Goal: Information Seeking & Learning: Find specific fact

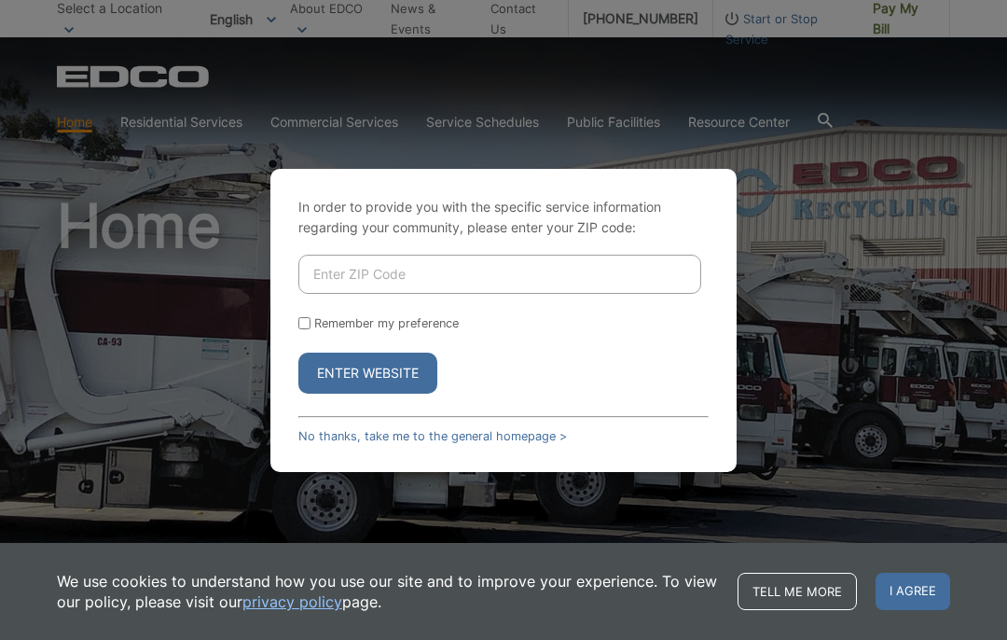
click at [399, 270] on input "Enter ZIP Code" at bounding box center [499, 274] width 403 height 39
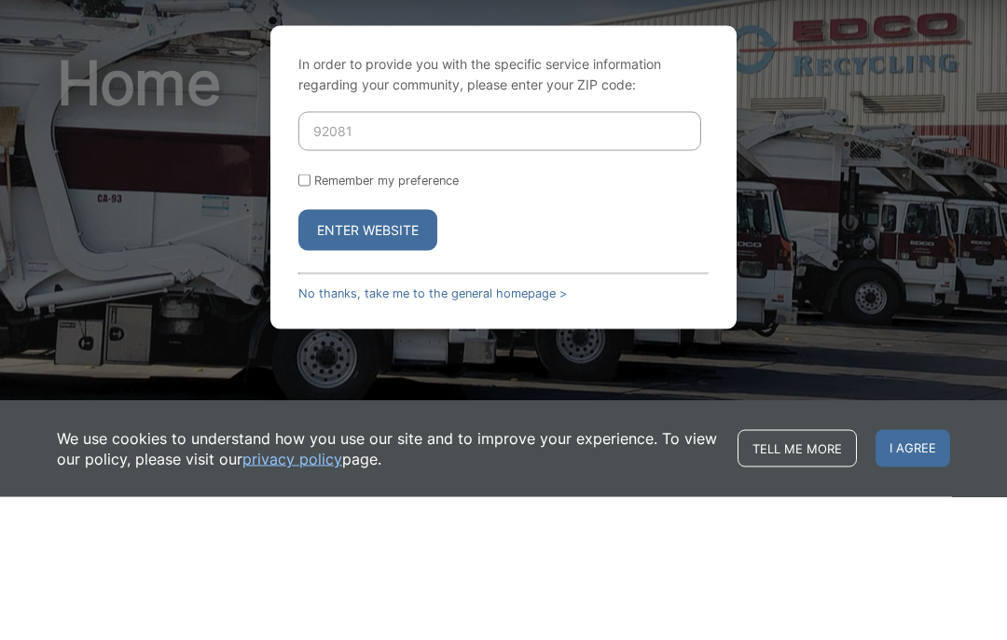
type input "92081"
click at [397, 352] on button "Enter Website" at bounding box center [367, 372] width 139 height 41
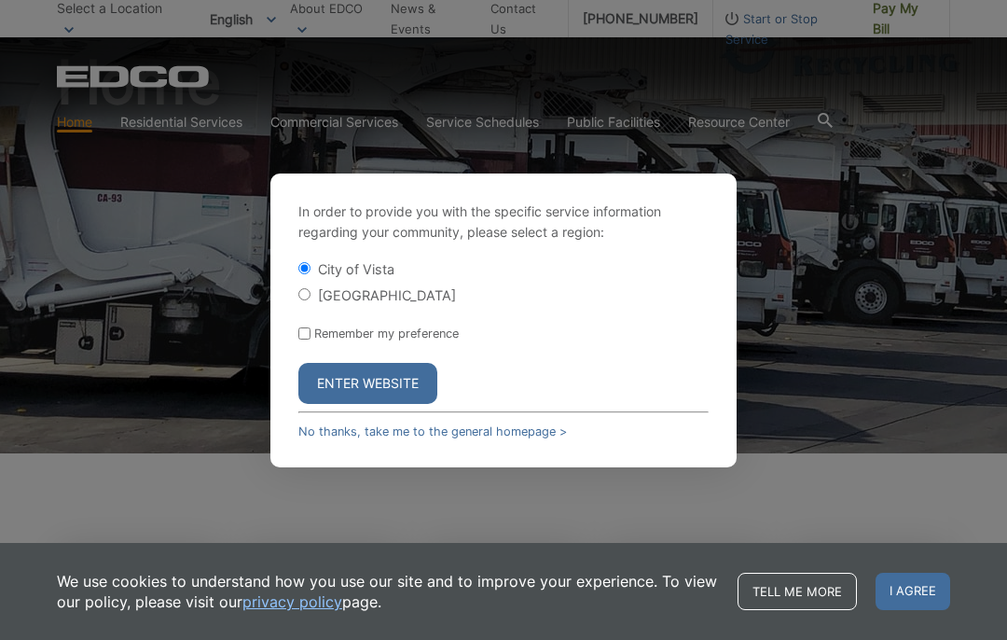
click at [382, 373] on button "Enter Website" at bounding box center [367, 383] width 139 height 41
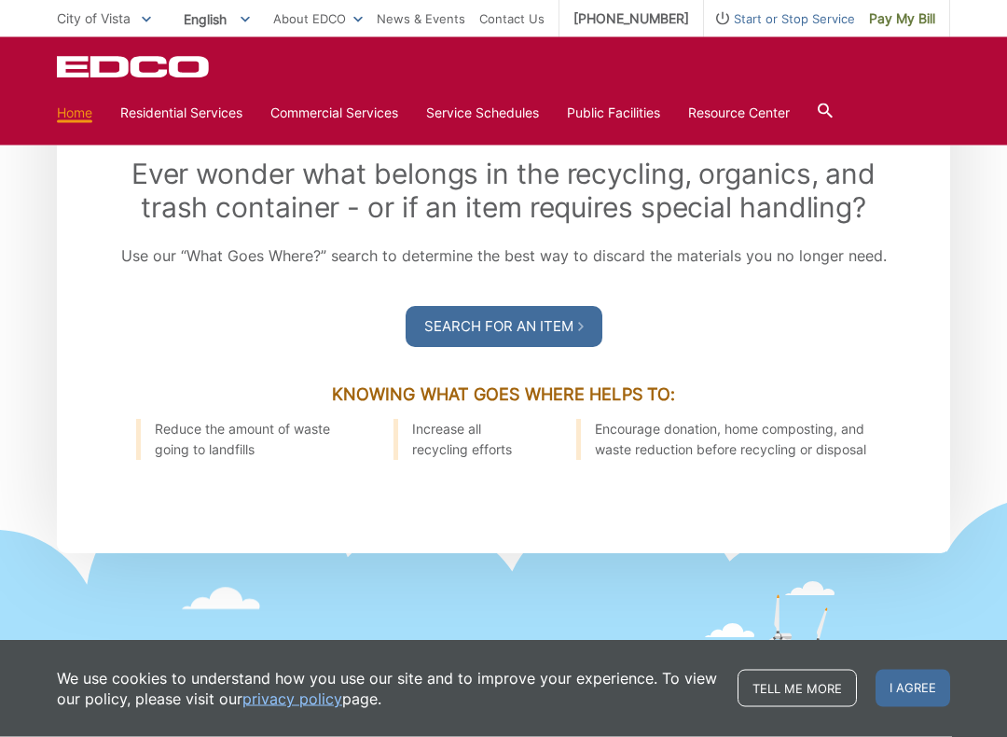
scroll to position [2143, 0]
click at [539, 347] on link "Search For an Item" at bounding box center [504, 326] width 197 height 41
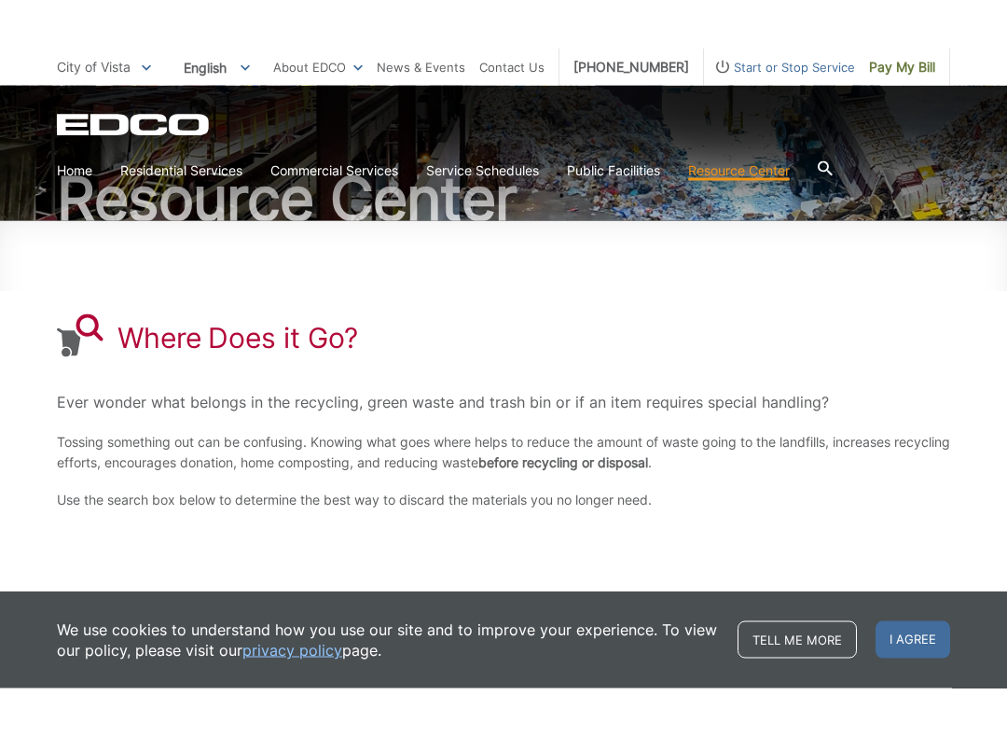
scroll to position [156, 0]
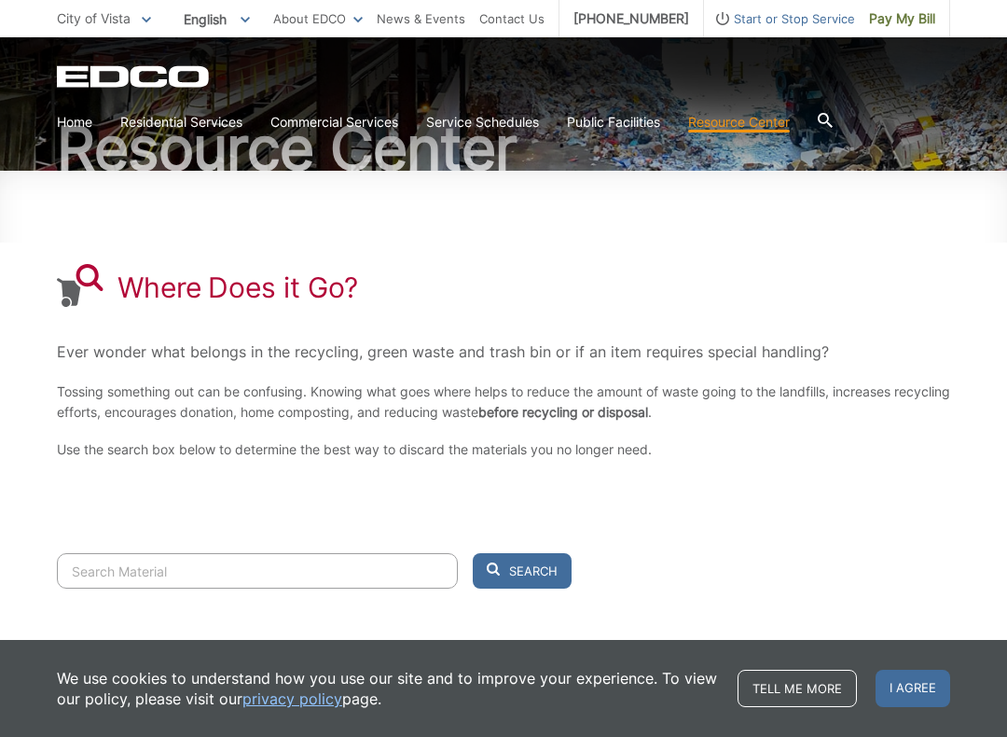
click at [127, 575] on input "Search" at bounding box center [257, 570] width 401 height 35
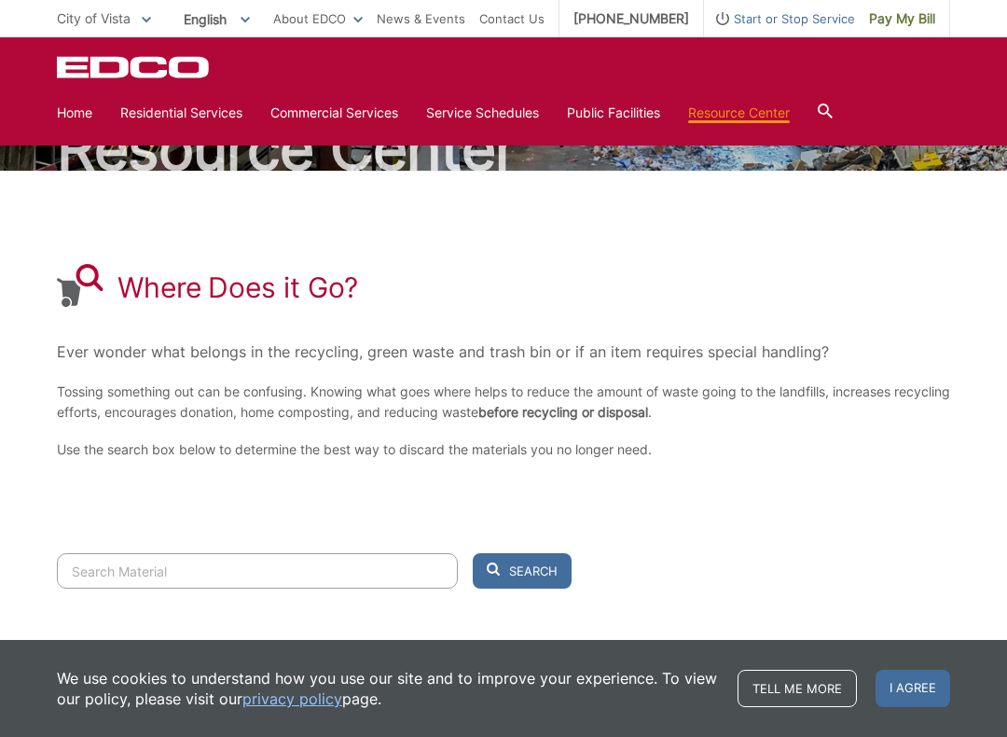
scroll to position [168, 0]
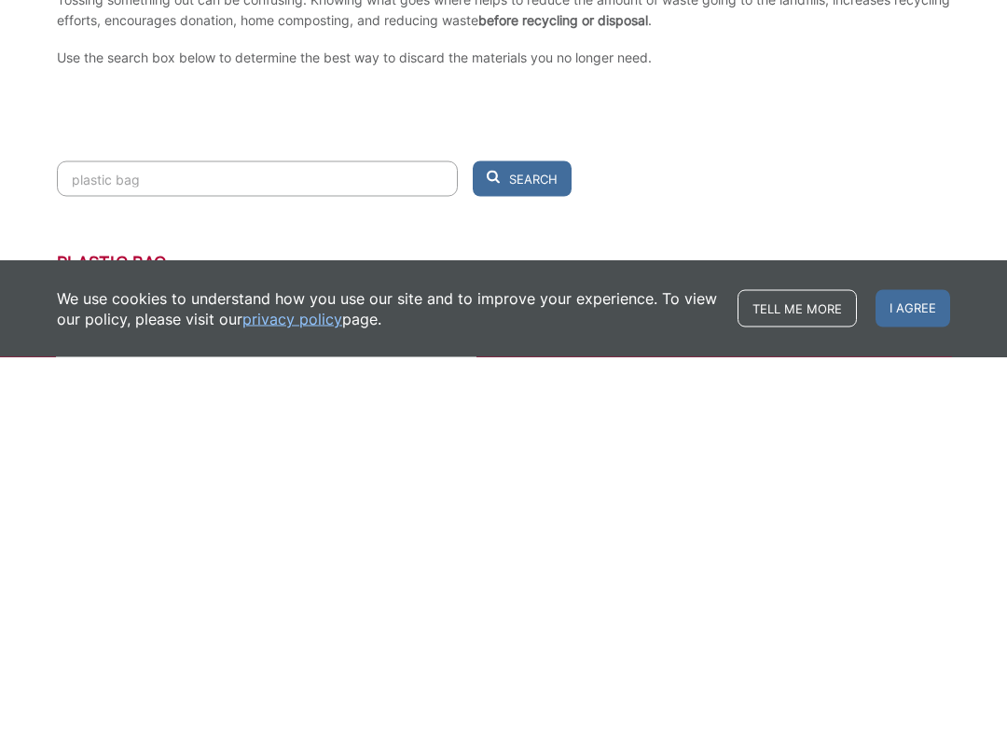
click at [534, 550] on span "Search" at bounding box center [533, 558] width 48 height 17
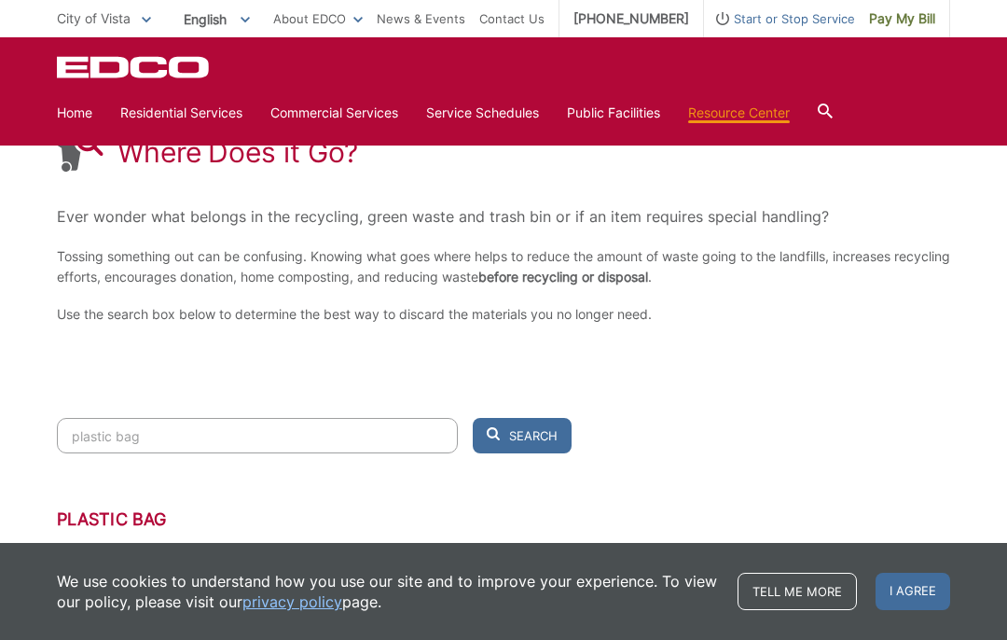
scroll to position [292, 0]
click at [173, 433] on input "plastic bag" at bounding box center [257, 434] width 401 height 35
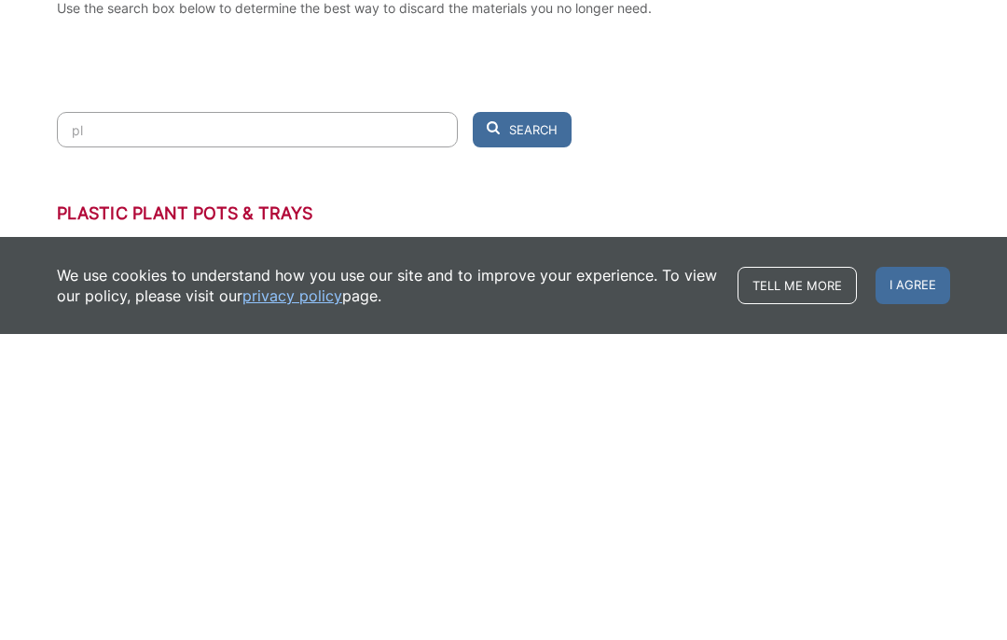
type input "p"
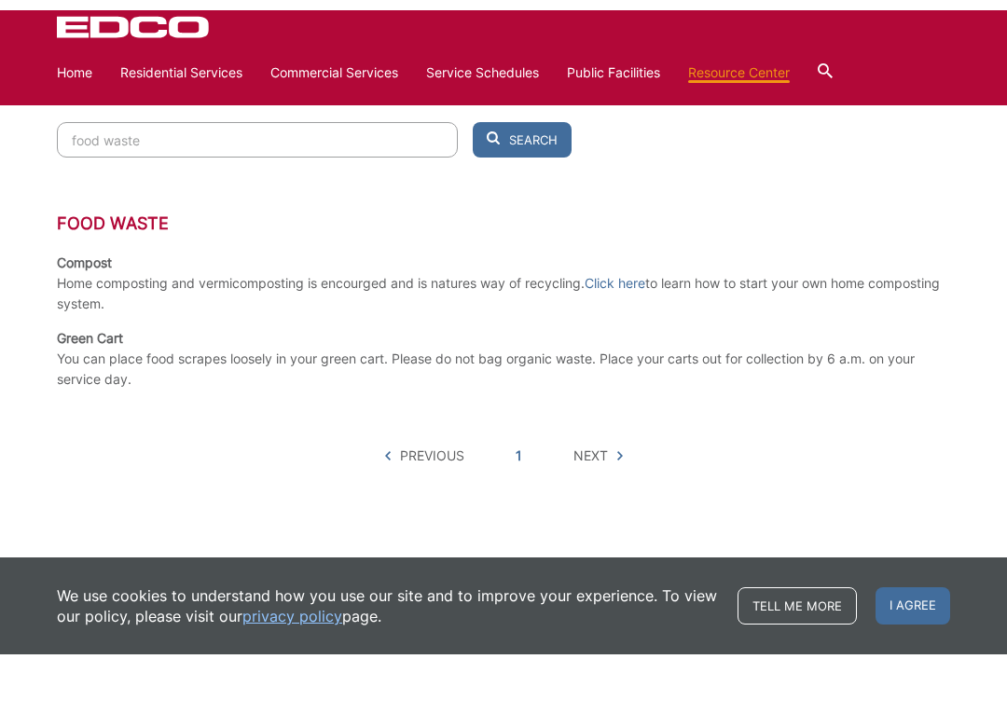
scroll to position [528, 0]
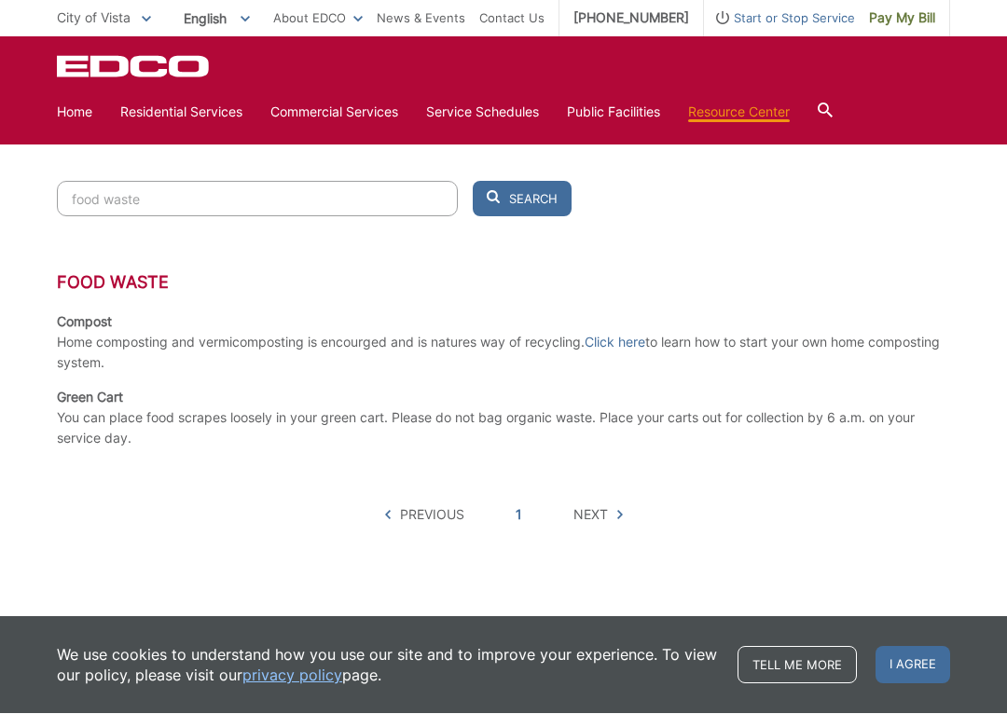
click at [164, 206] on input "food waste" at bounding box center [257, 199] width 401 height 35
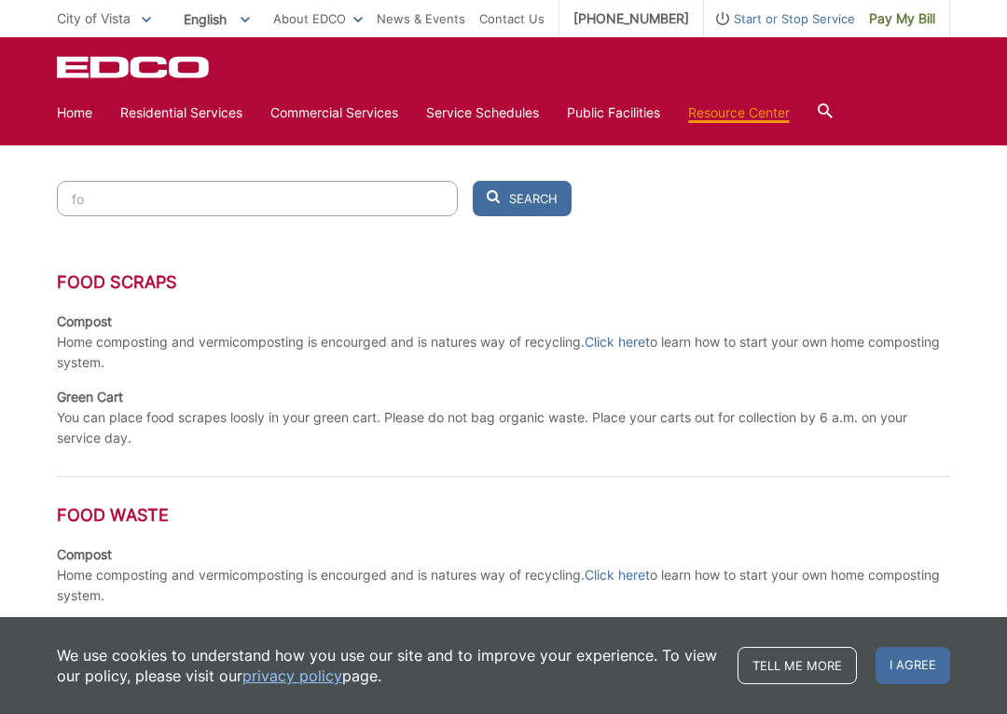
type input "f"
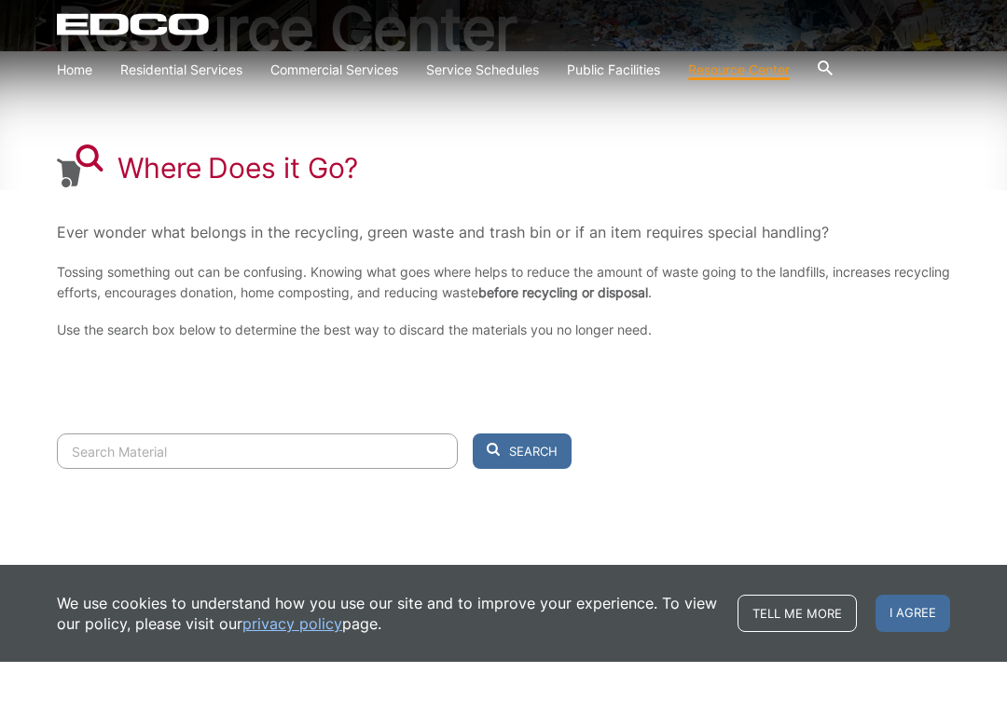
scroll to position [0, 0]
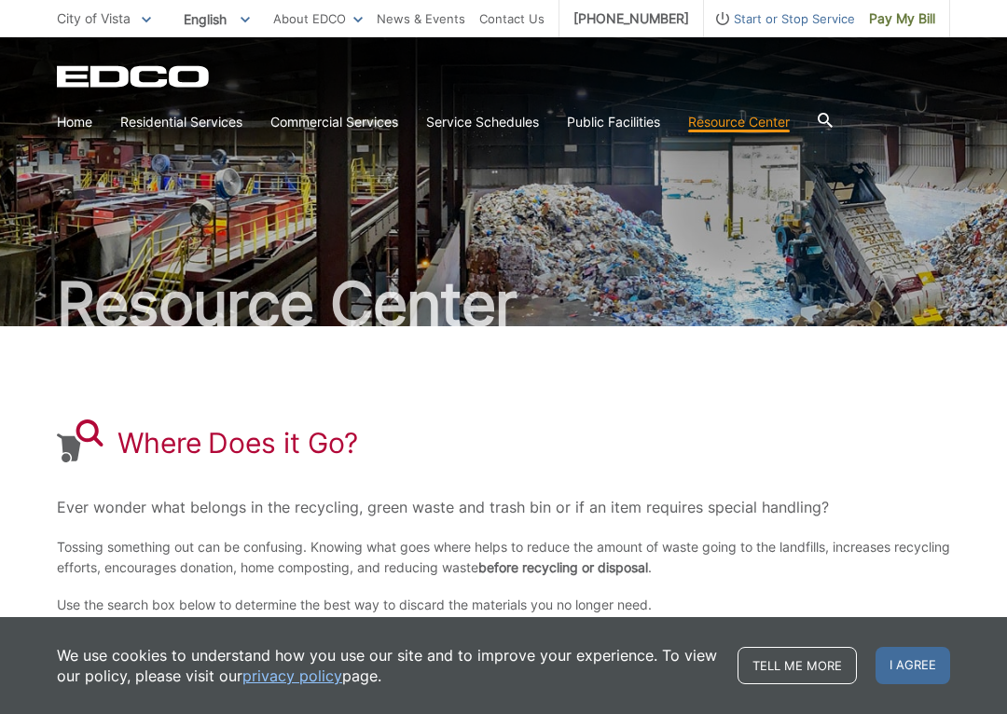
click at [114, 18] on span "City of Vista" at bounding box center [94, 18] width 74 height 16
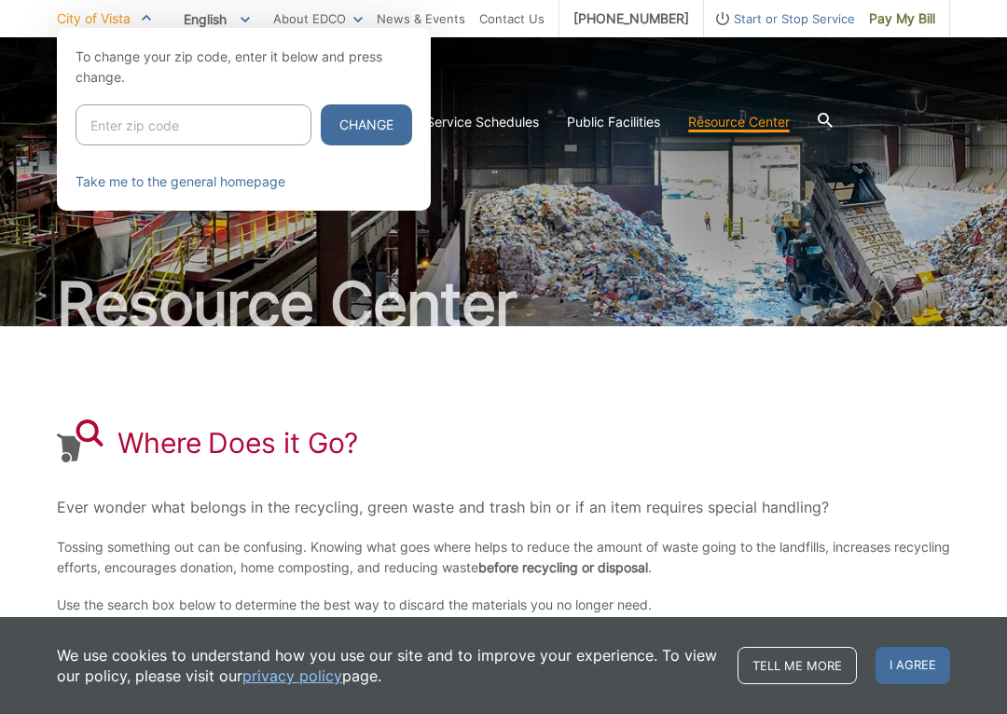
click at [941, 386] on div at bounding box center [503, 385] width 1007 height 714
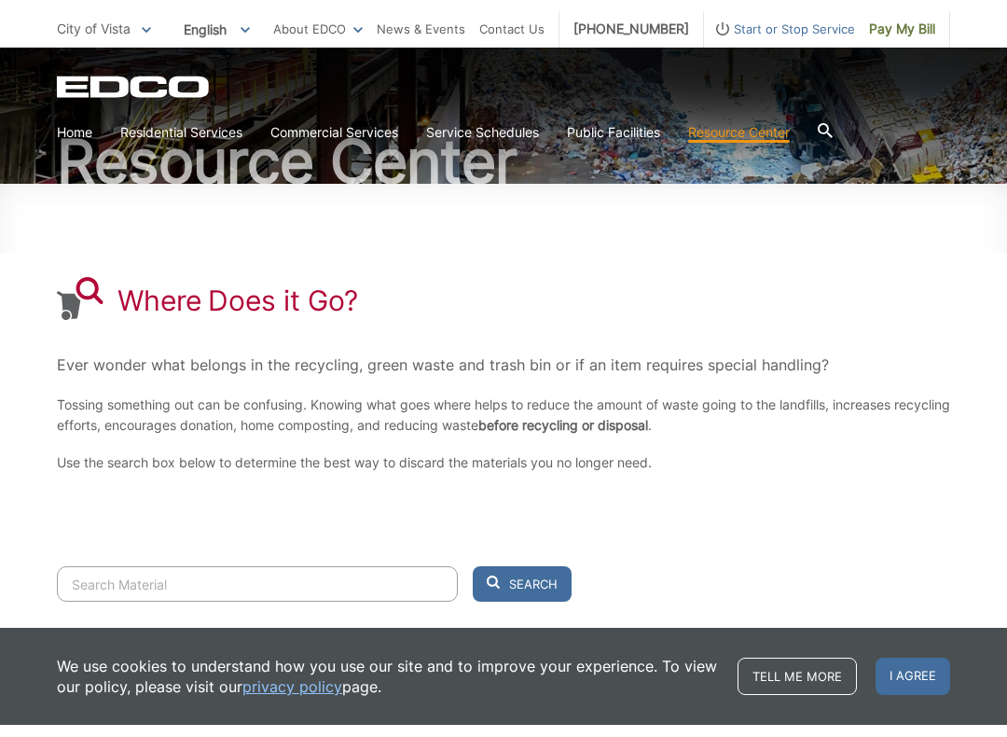
scroll to position [167, 0]
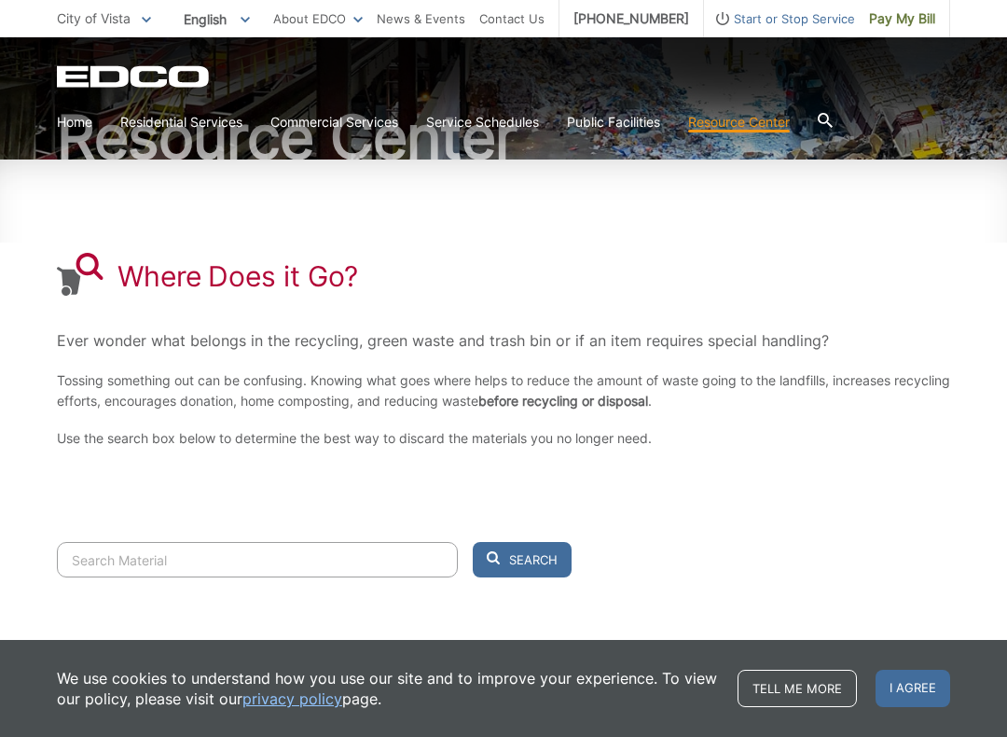
click at [125, 560] on input "Search" at bounding box center [257, 559] width 401 height 35
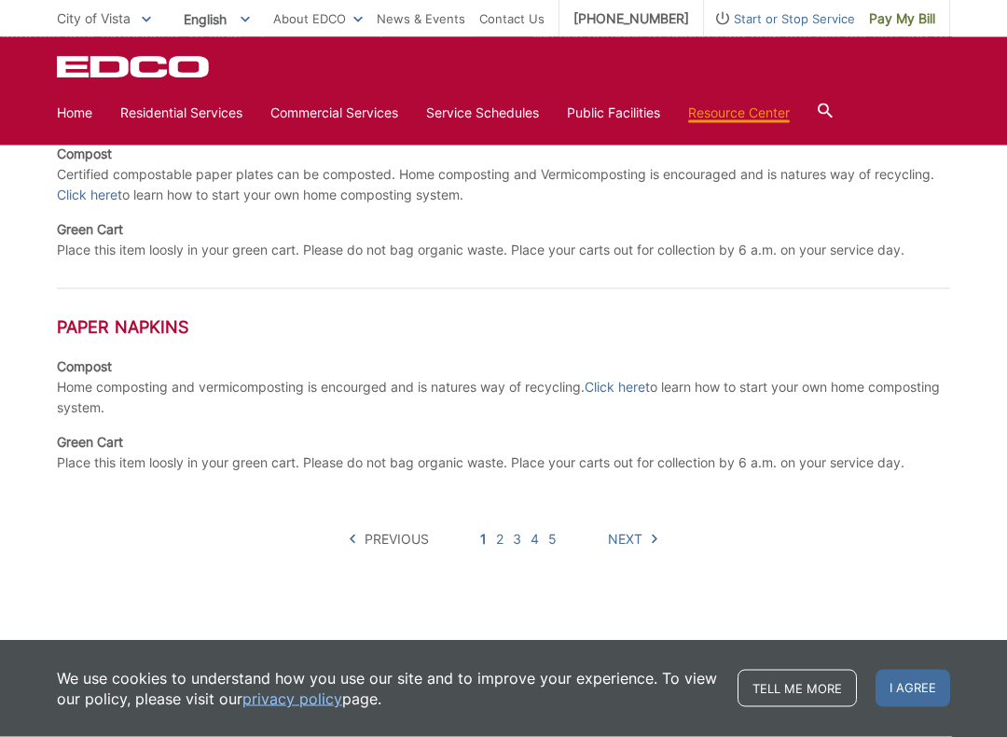
scroll to position [1315, 0]
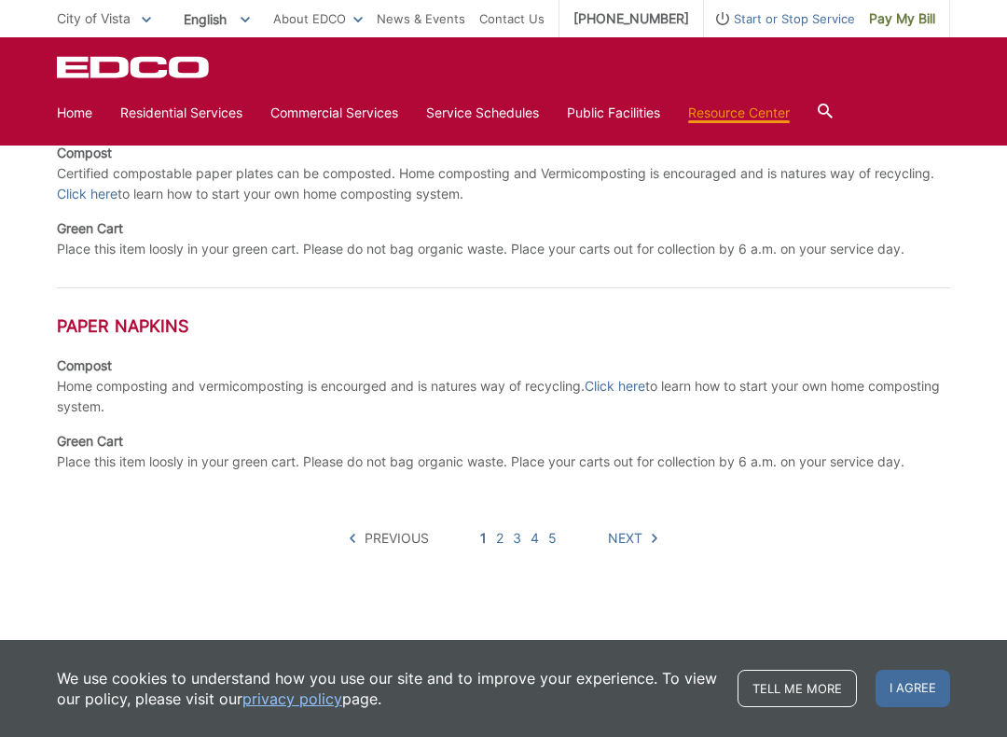
type input "paper"
click at [643, 543] on link "Next" at bounding box center [632, 538] width 49 height 21
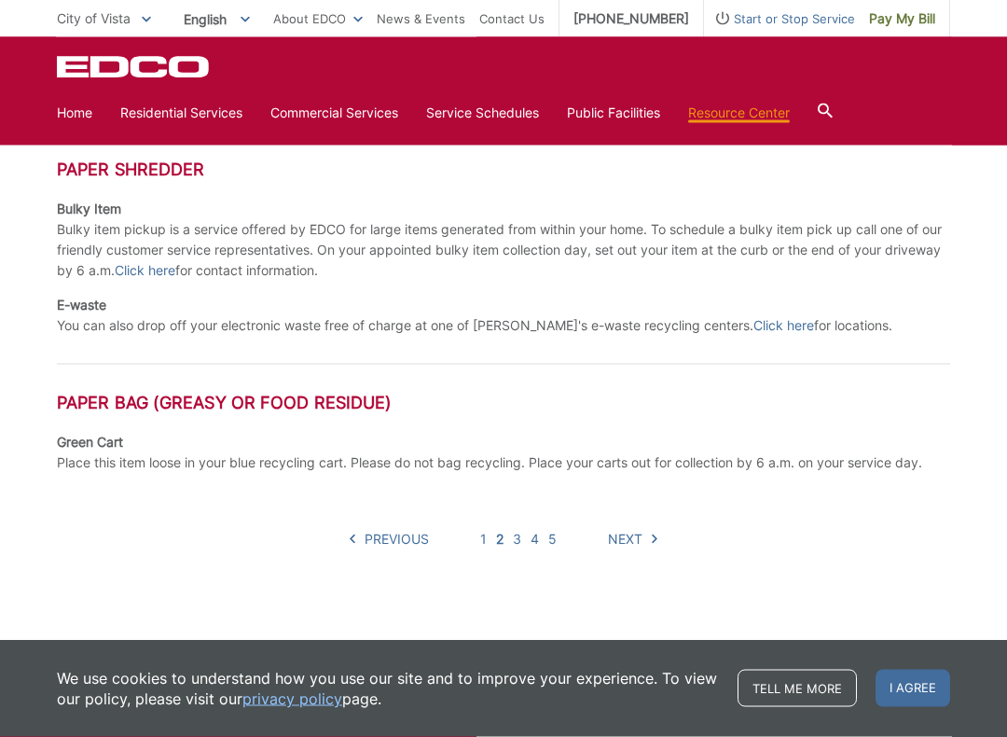
scroll to position [1074, 0]
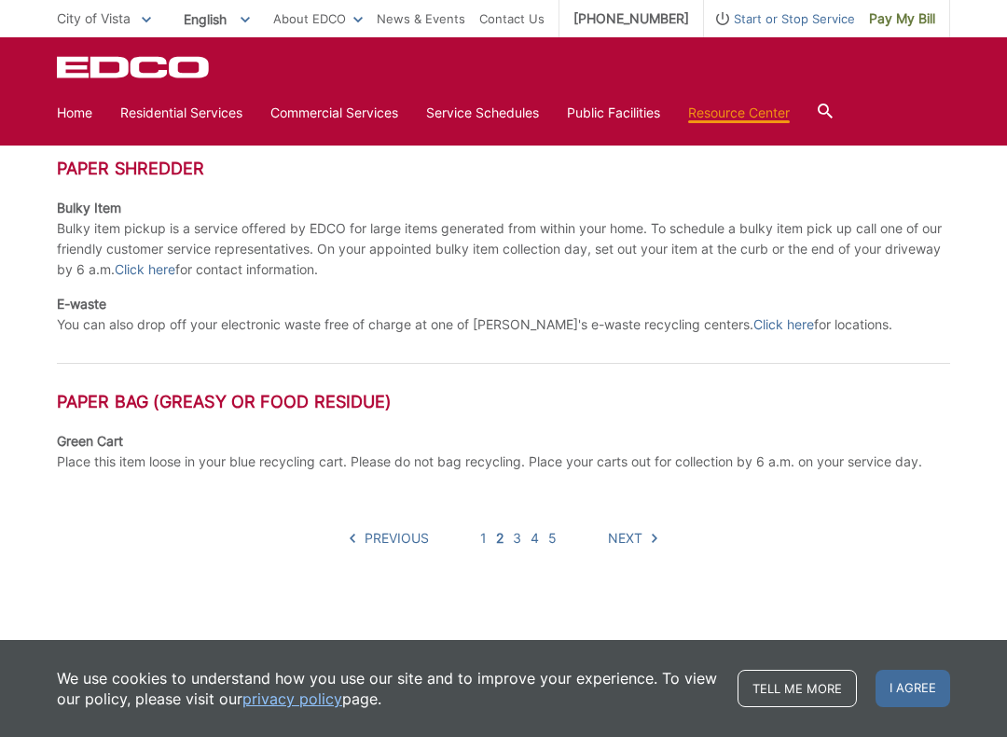
click at [638, 540] on span "Next" at bounding box center [625, 538] width 35 height 21
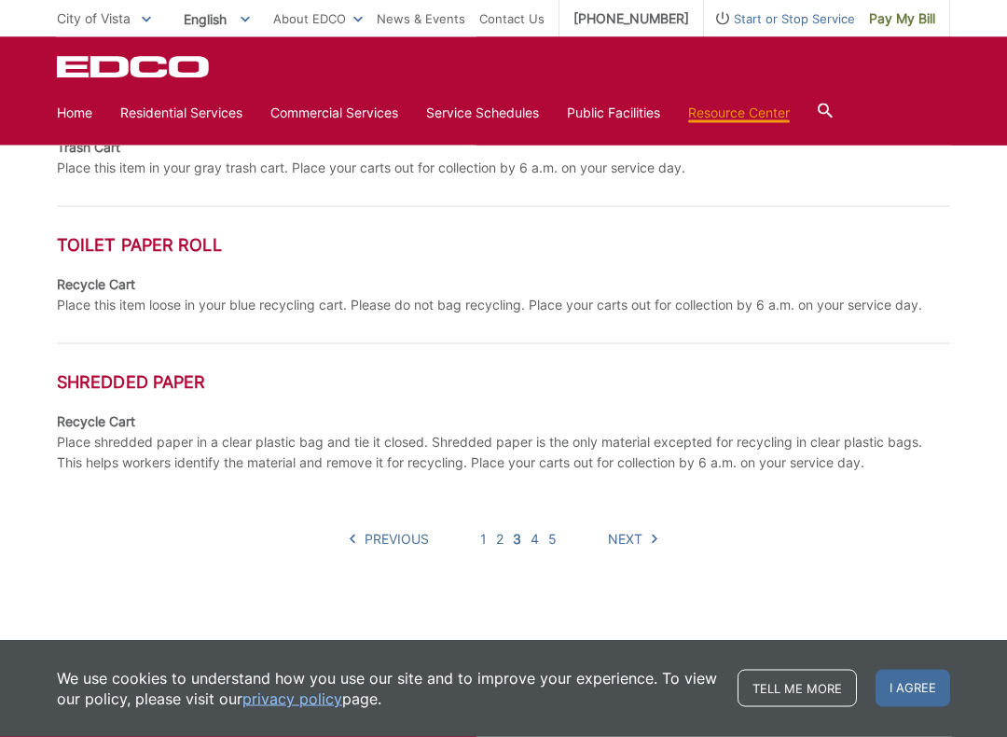
scroll to position [1033, 0]
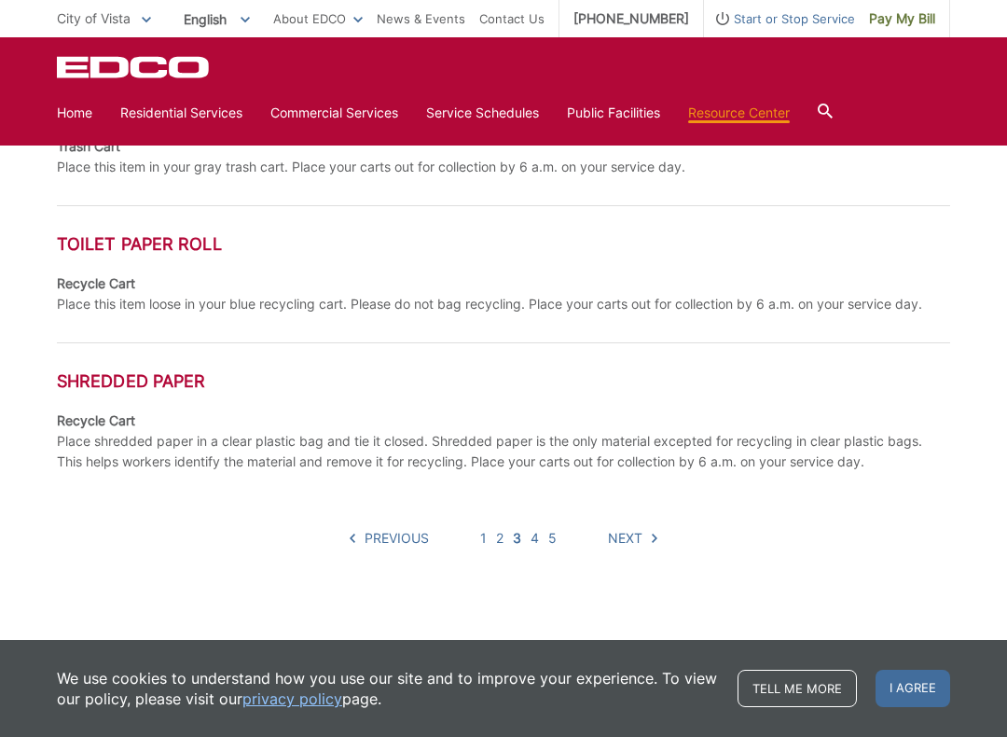
click at [631, 541] on span "Next" at bounding box center [625, 538] width 35 height 21
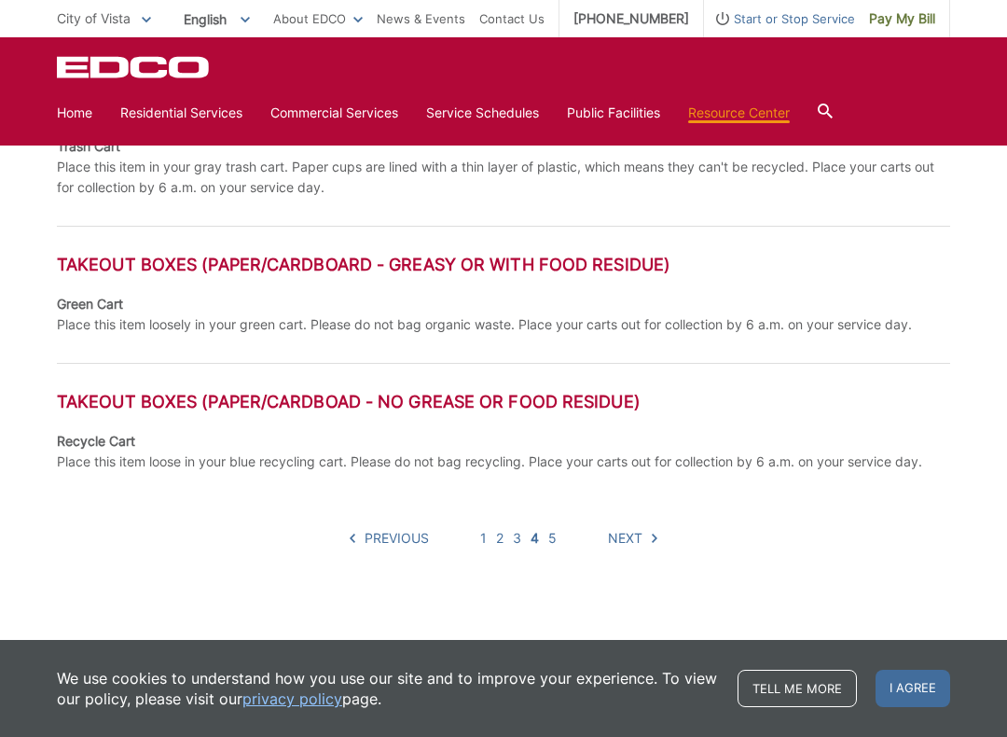
click at [631, 542] on span "Next" at bounding box center [625, 538] width 35 height 21
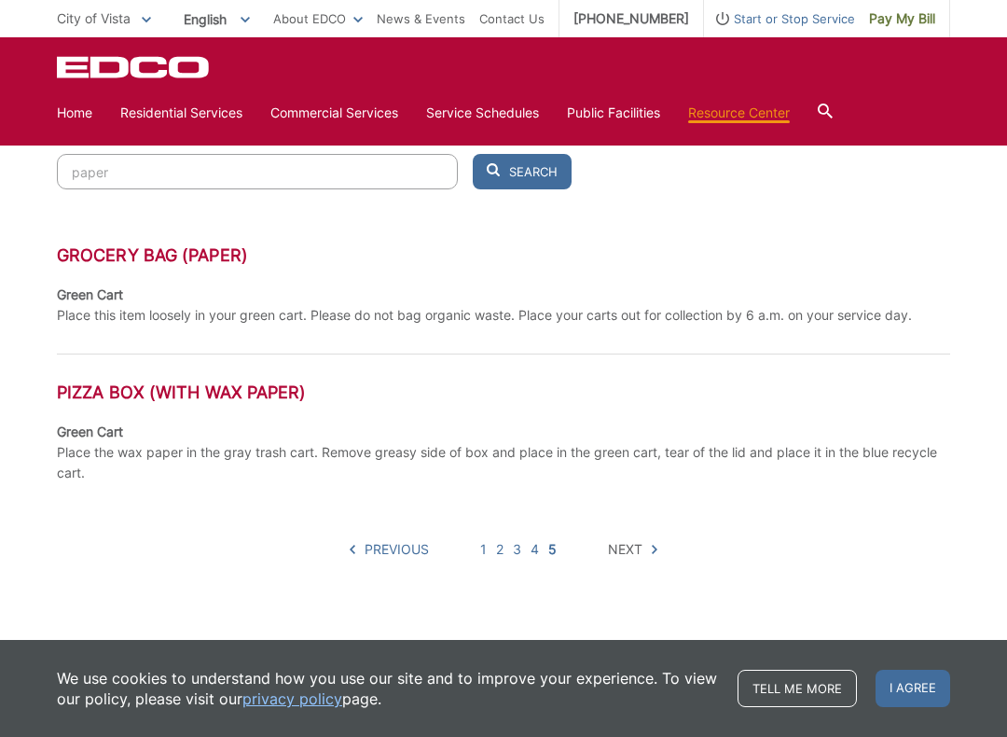
scroll to position [567, 0]
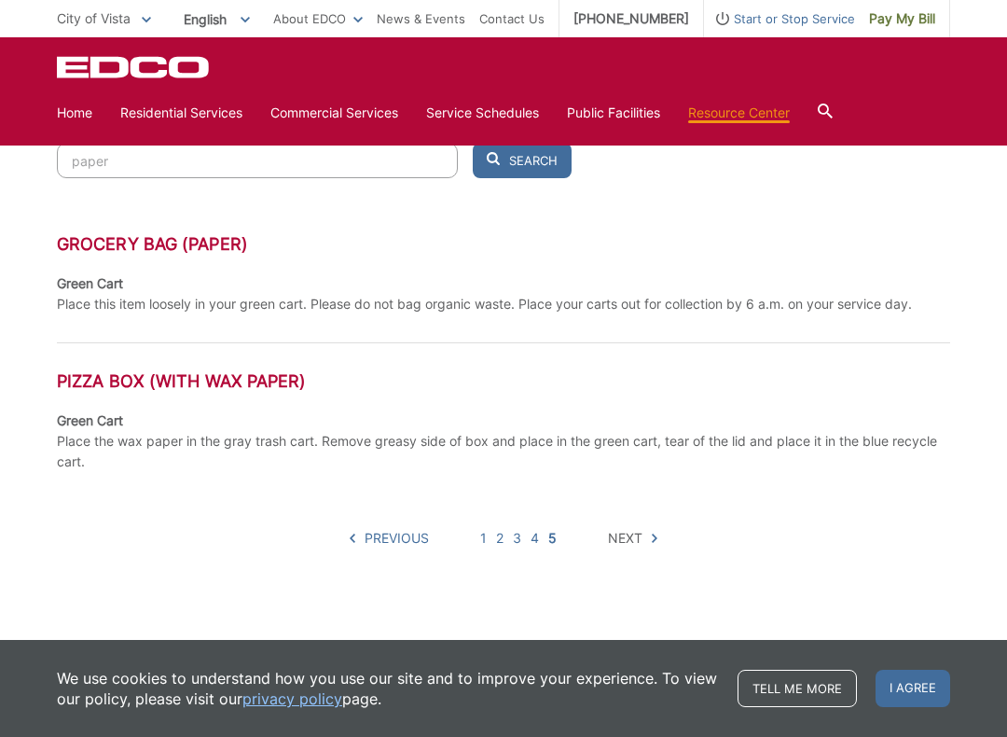
click at [631, 537] on span "Next" at bounding box center [625, 538] width 35 height 21
click at [635, 535] on span "Next" at bounding box center [625, 538] width 35 height 21
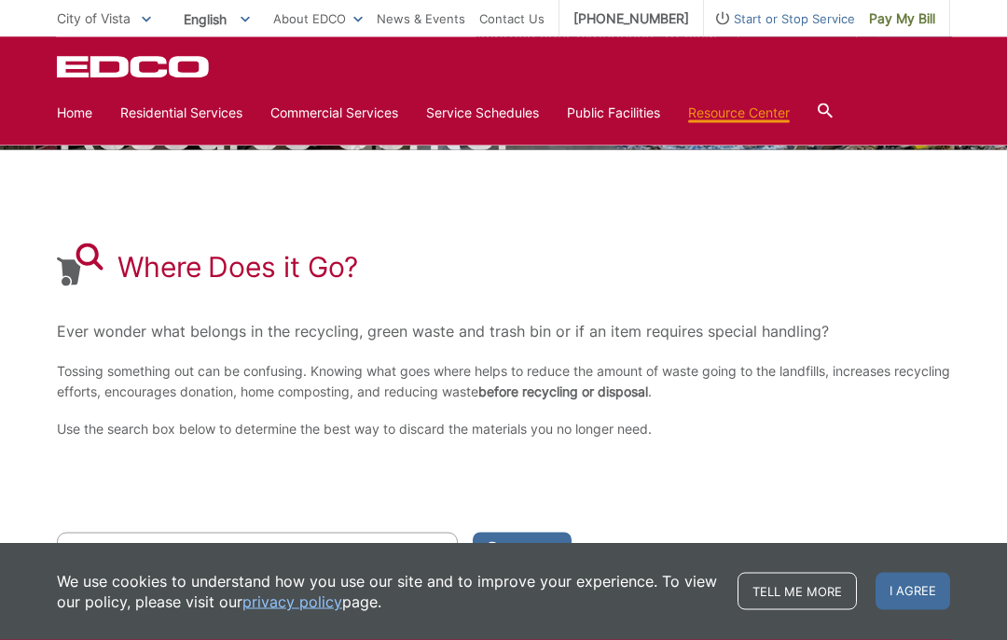
scroll to position [173, 0]
